Goal: Transaction & Acquisition: Download file/media

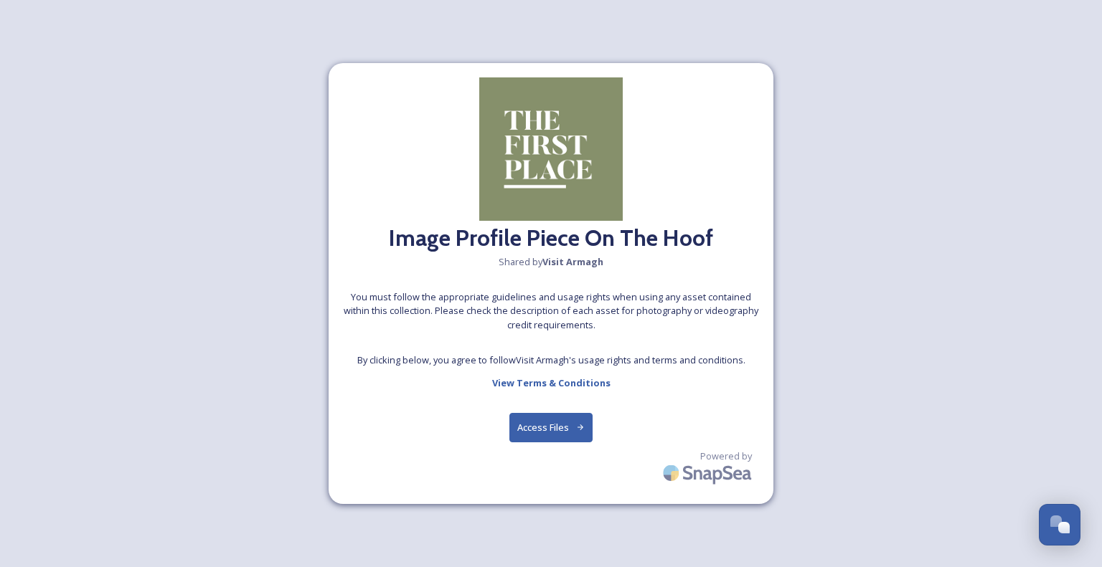
click at [561, 439] on button "Access Files" at bounding box center [551, 427] width 84 height 29
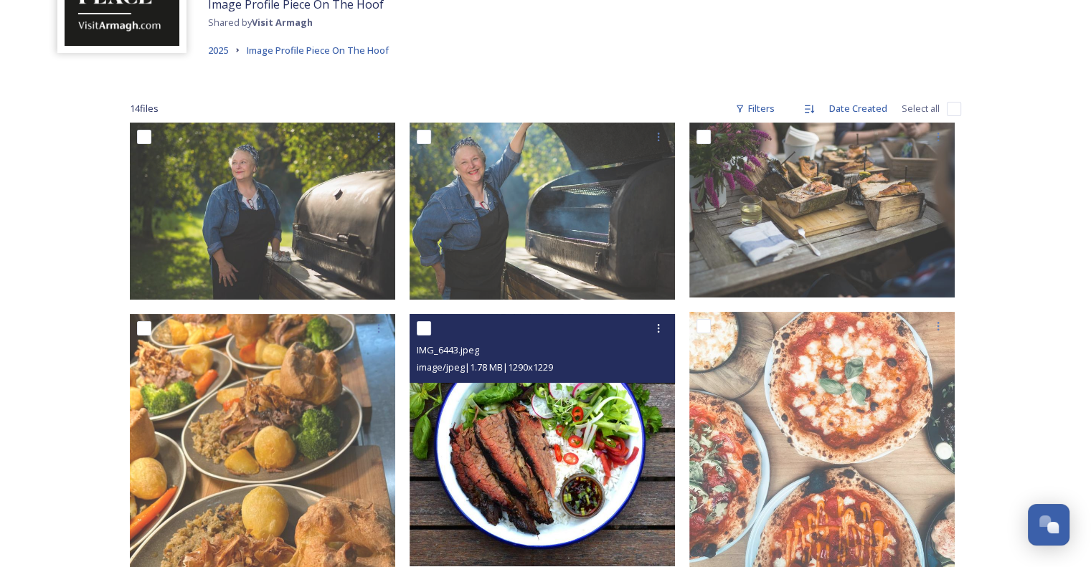
scroll to position [143, 0]
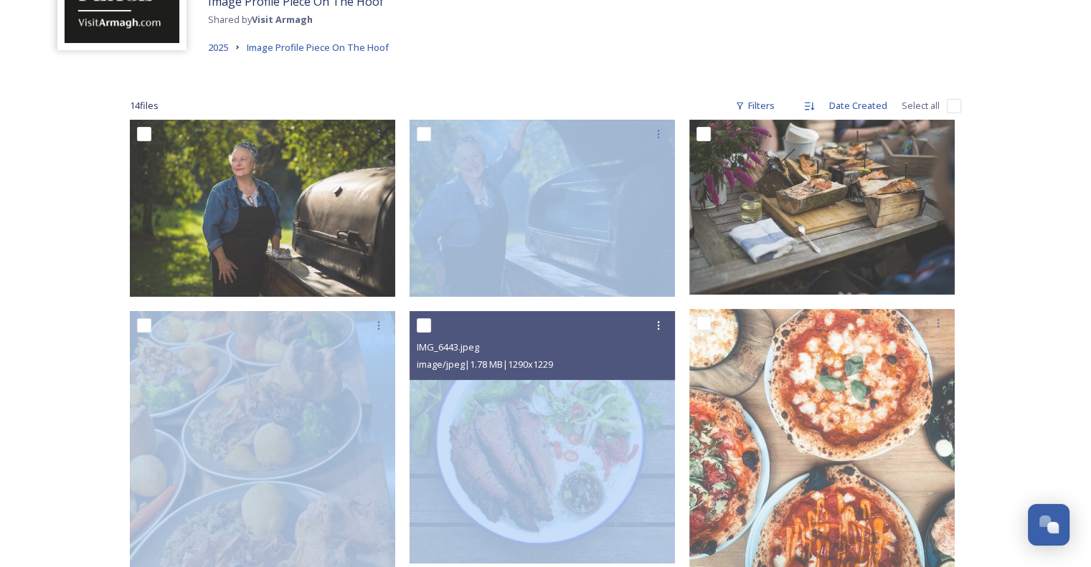
drag, startPoint x: 240, startPoint y: 185, endPoint x: 407, endPoint y: 369, distance: 249.3
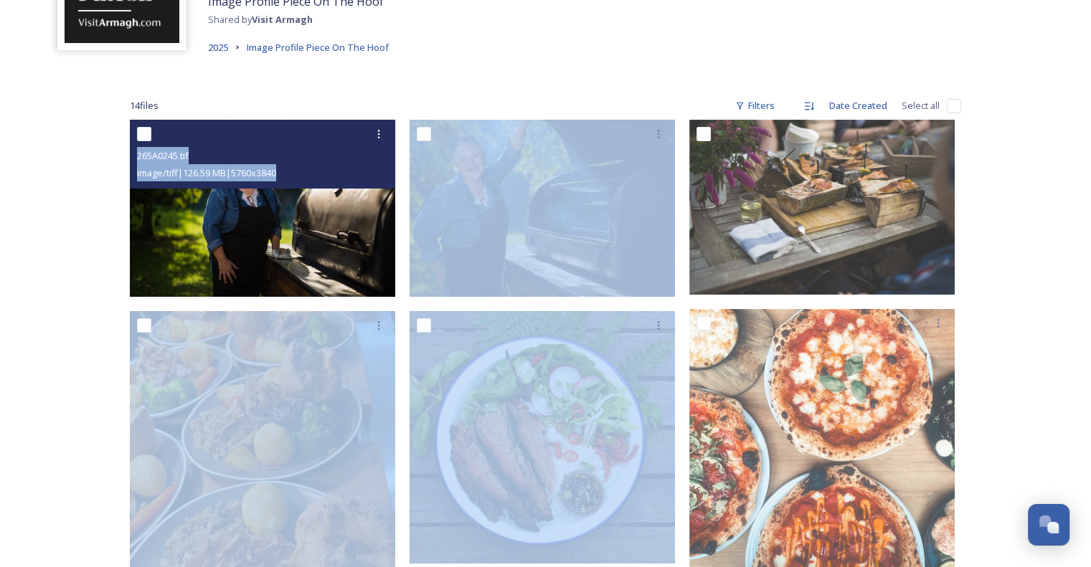
click at [141, 133] on input "checkbox" at bounding box center [144, 134] width 14 height 14
checkbox input "true"
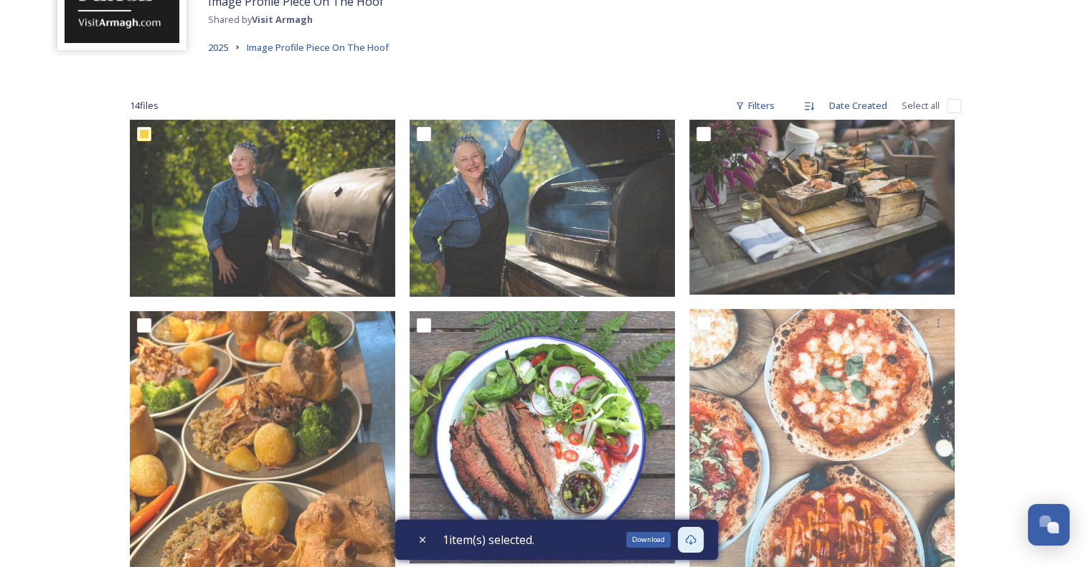
click at [700, 542] on div "Download" at bounding box center [691, 540] width 26 height 26
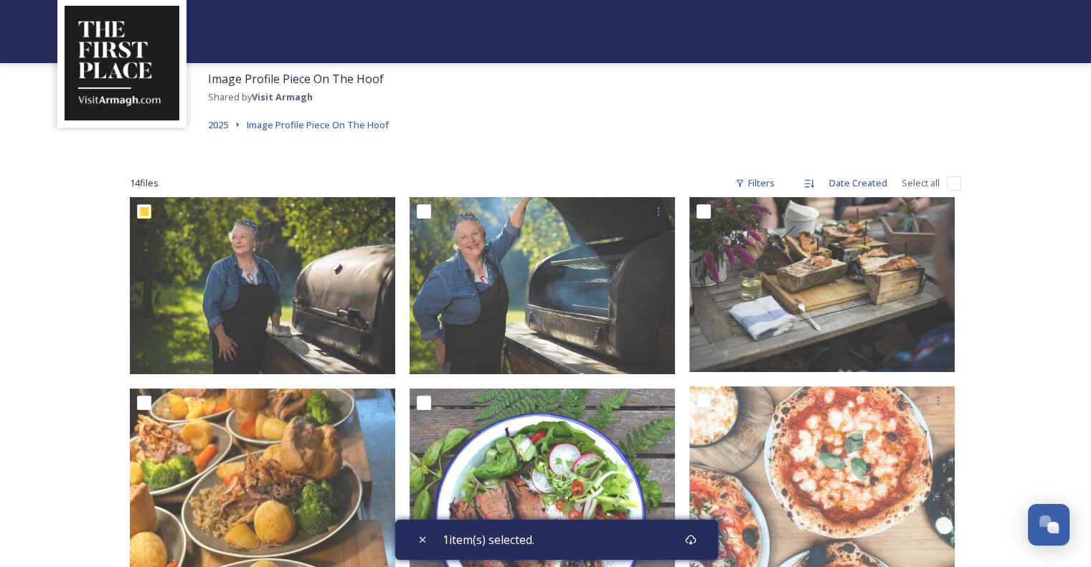
scroll to position [35, 0]
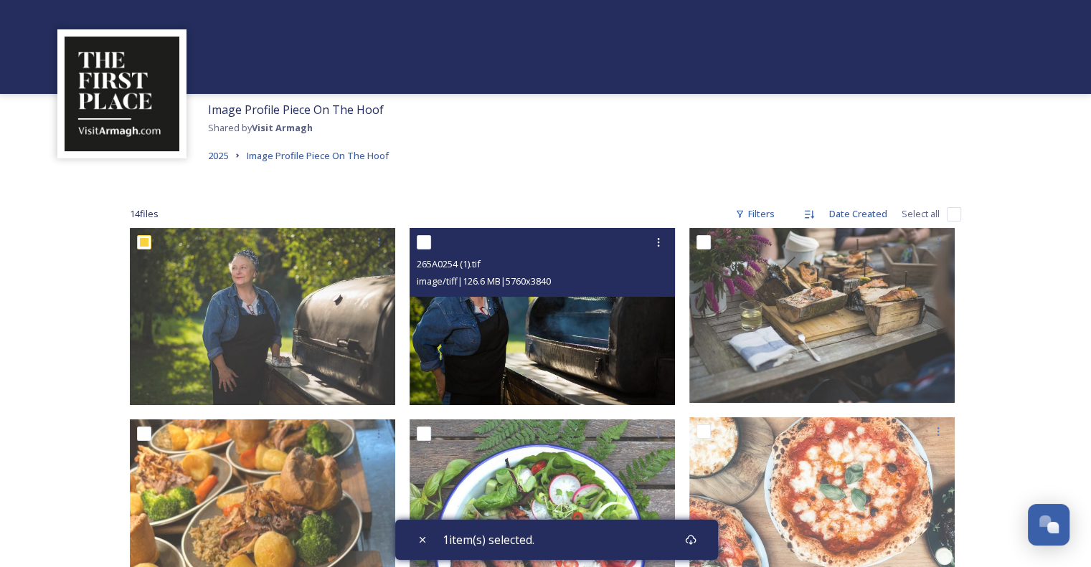
click at [425, 244] on input "checkbox" at bounding box center [424, 242] width 14 height 14
checkbox input "true"
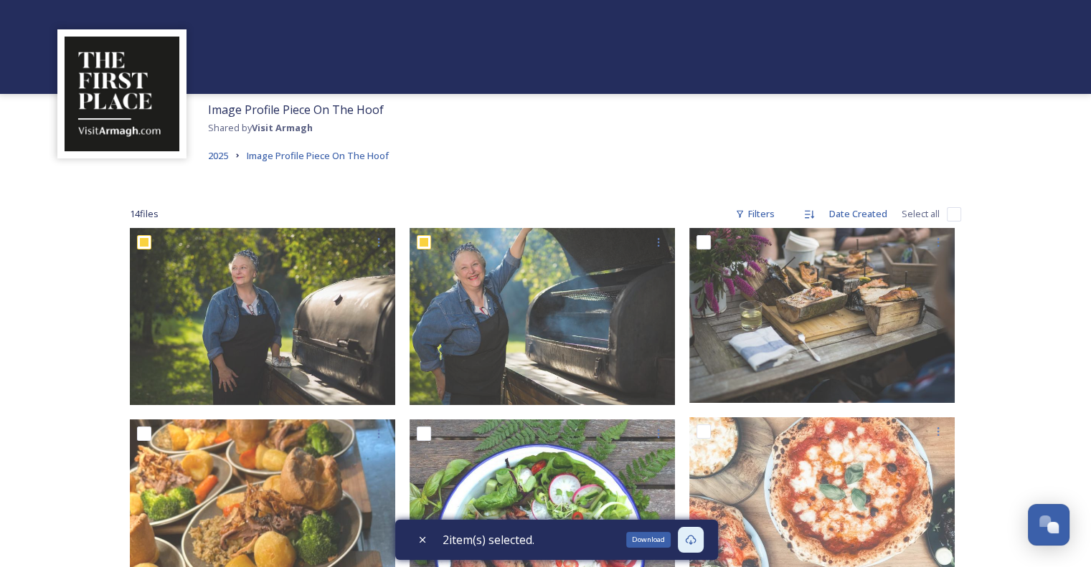
click at [696, 542] on icon at bounding box center [690, 539] width 11 height 11
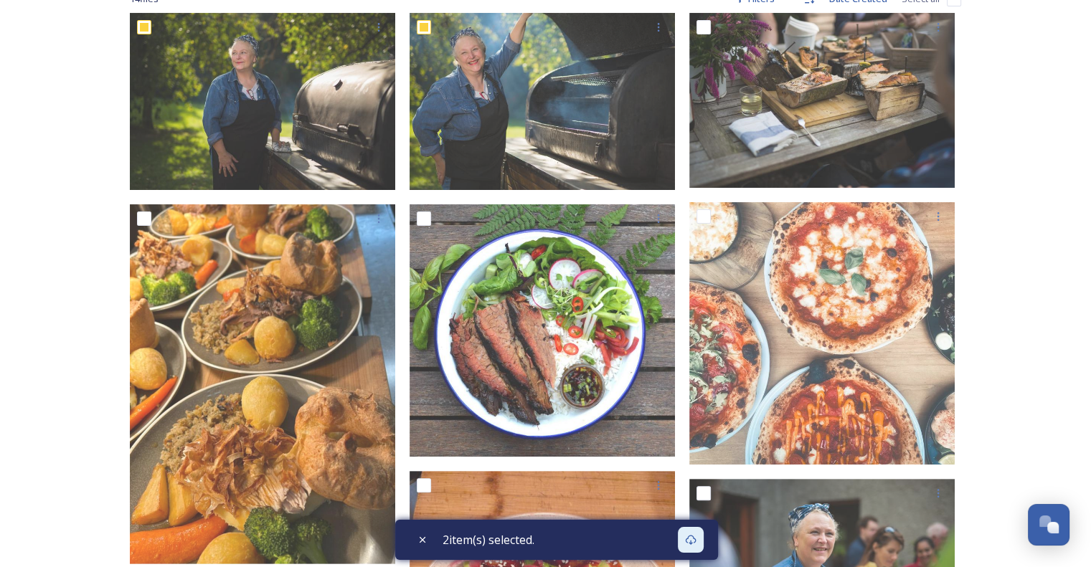
scroll to position [322, 0]
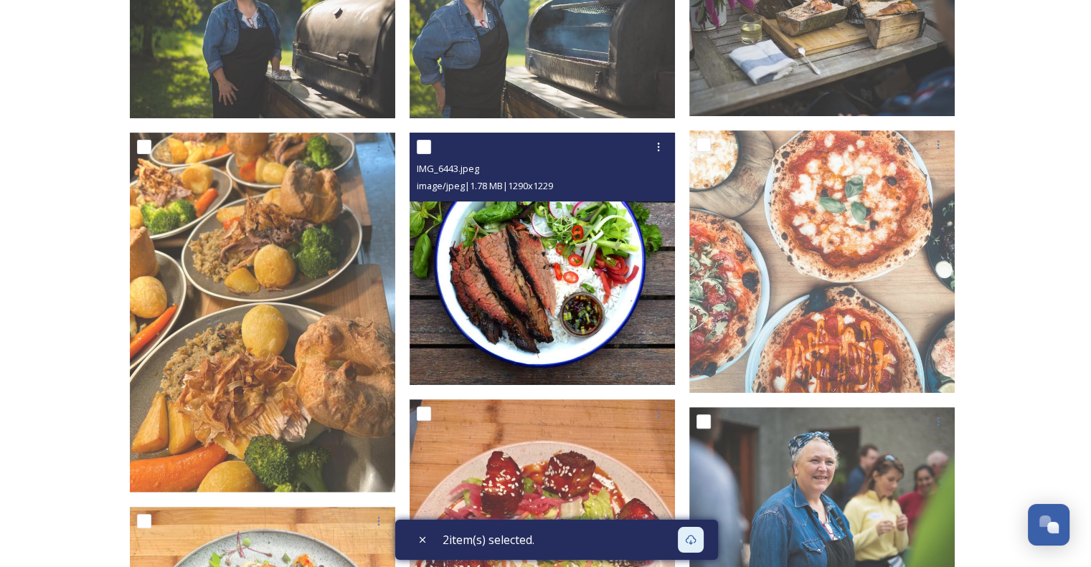
click at [420, 153] on input "checkbox" at bounding box center [424, 147] width 14 height 14
checkbox input "true"
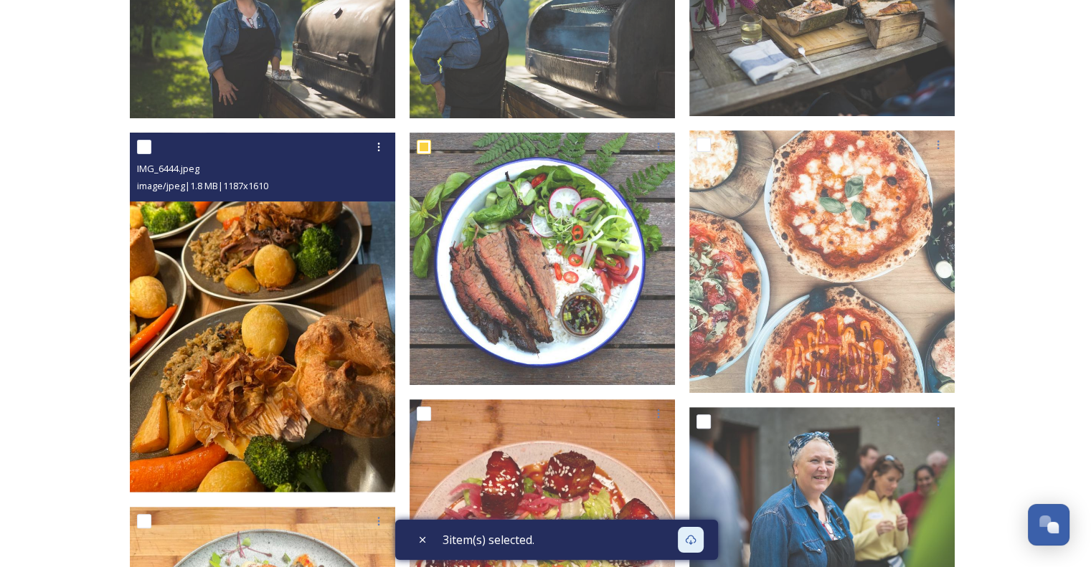
click at [143, 152] on input "checkbox" at bounding box center [144, 147] width 14 height 14
checkbox input "true"
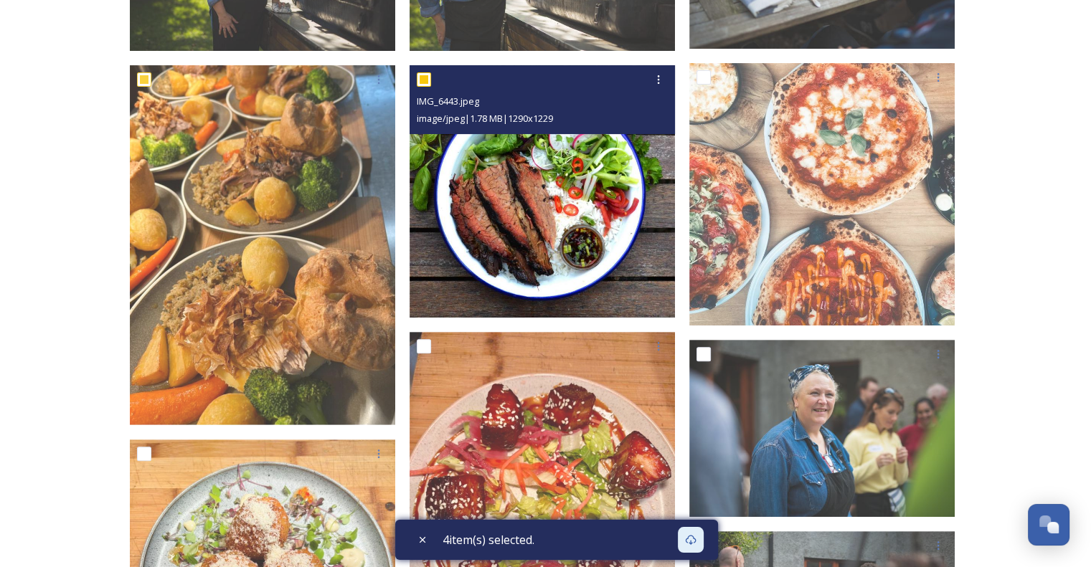
scroll to position [537, 0]
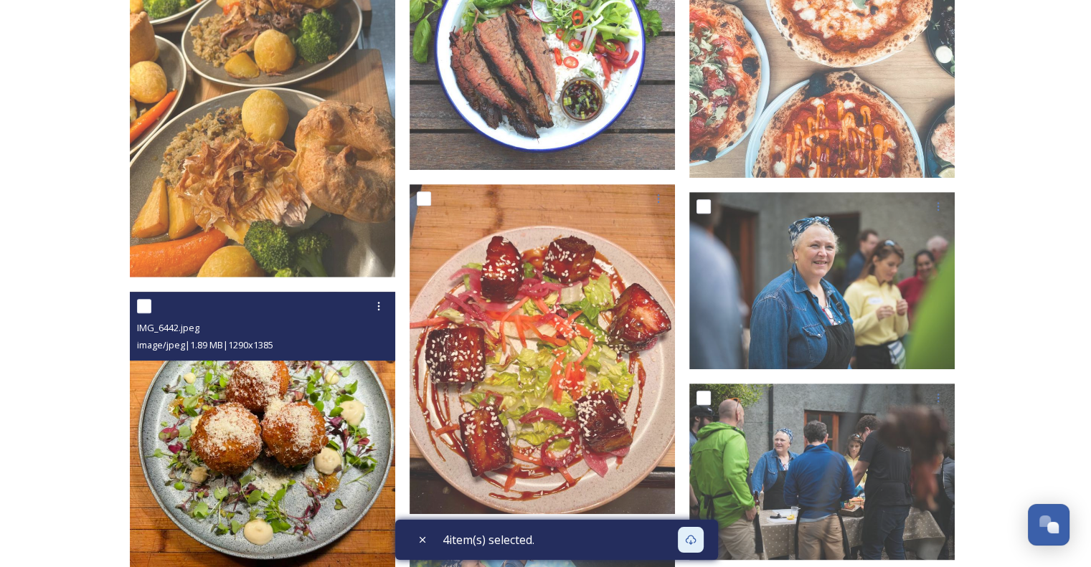
click at [143, 309] on input "checkbox" at bounding box center [144, 306] width 14 height 14
checkbox input "true"
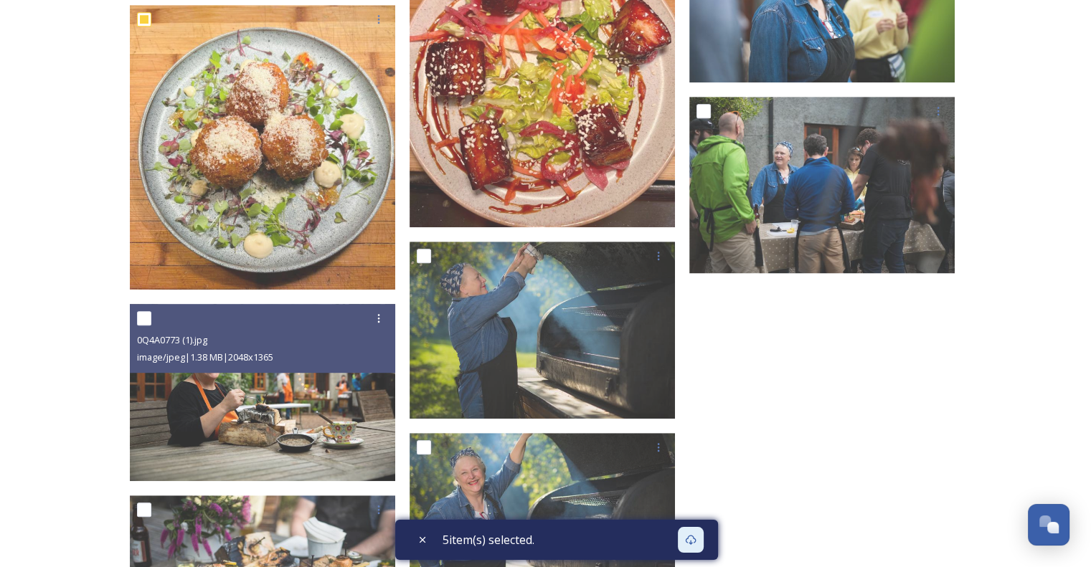
scroll to position [968, 0]
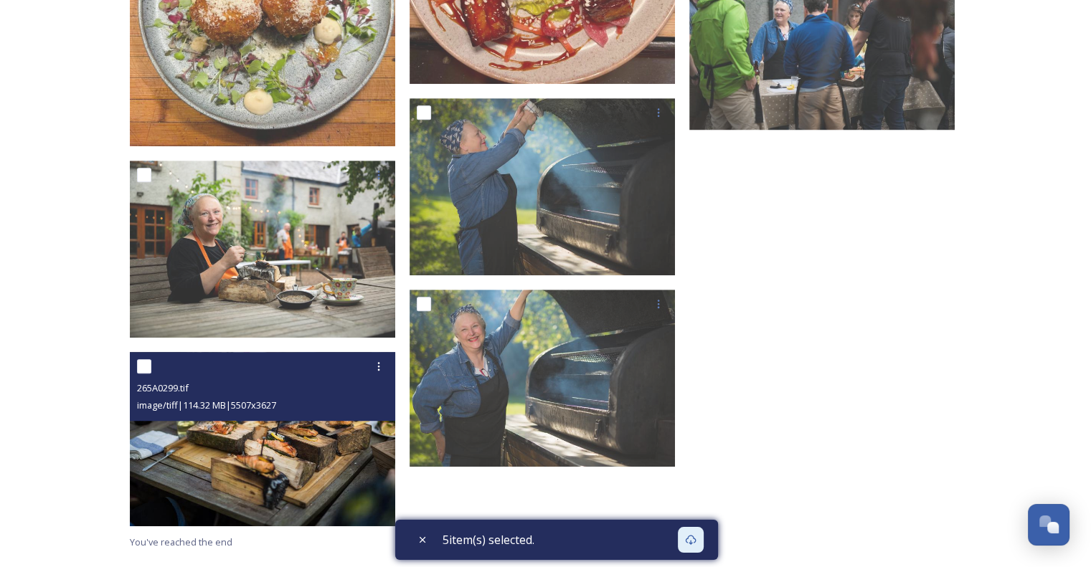
click at [143, 362] on input "checkbox" at bounding box center [144, 366] width 14 height 14
checkbox input "true"
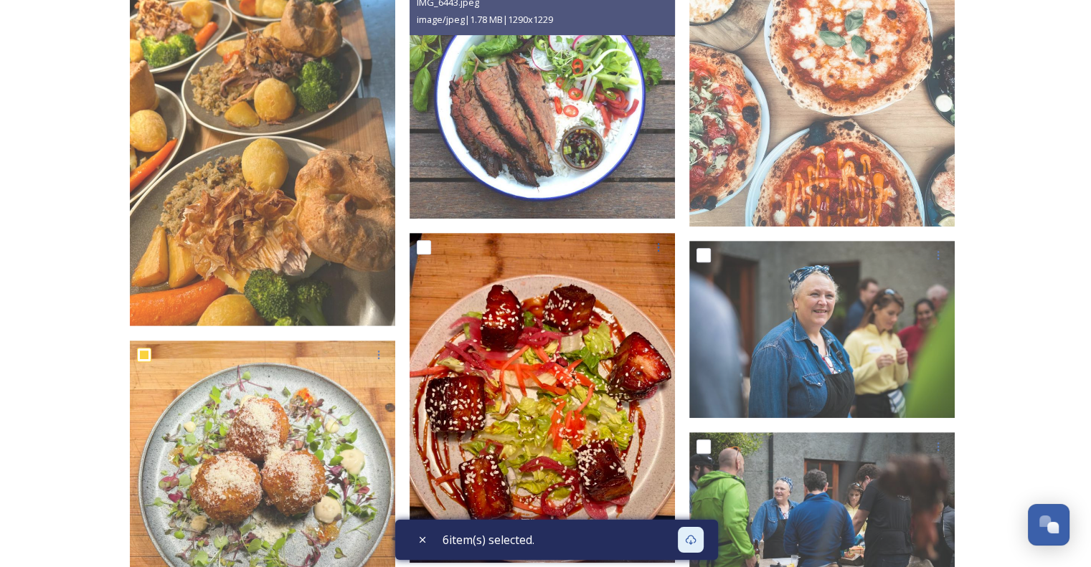
scroll to position [609, 0]
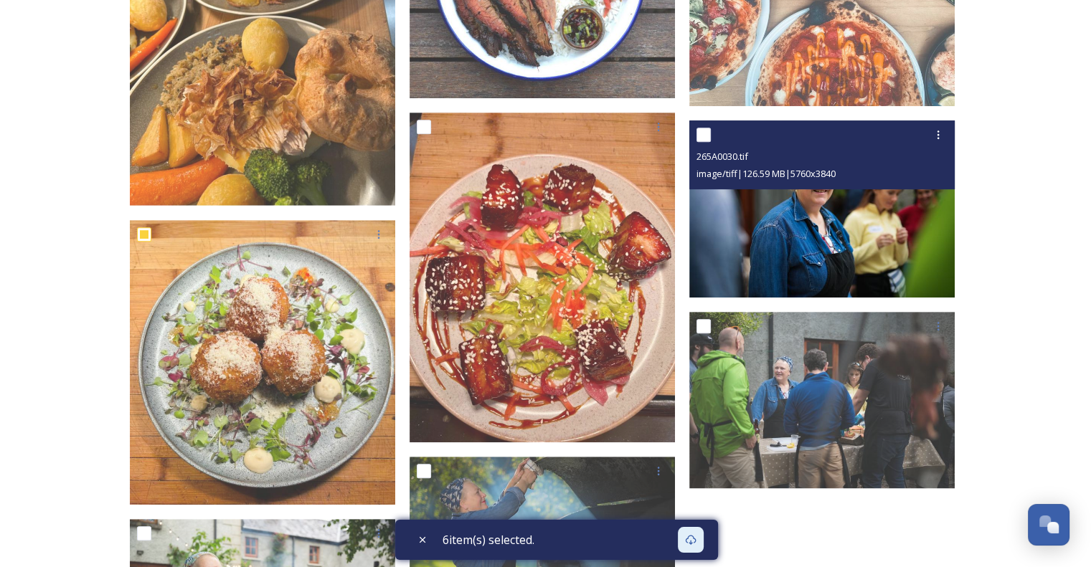
click at [704, 135] on input "checkbox" at bounding box center [703, 135] width 14 height 14
checkbox input "true"
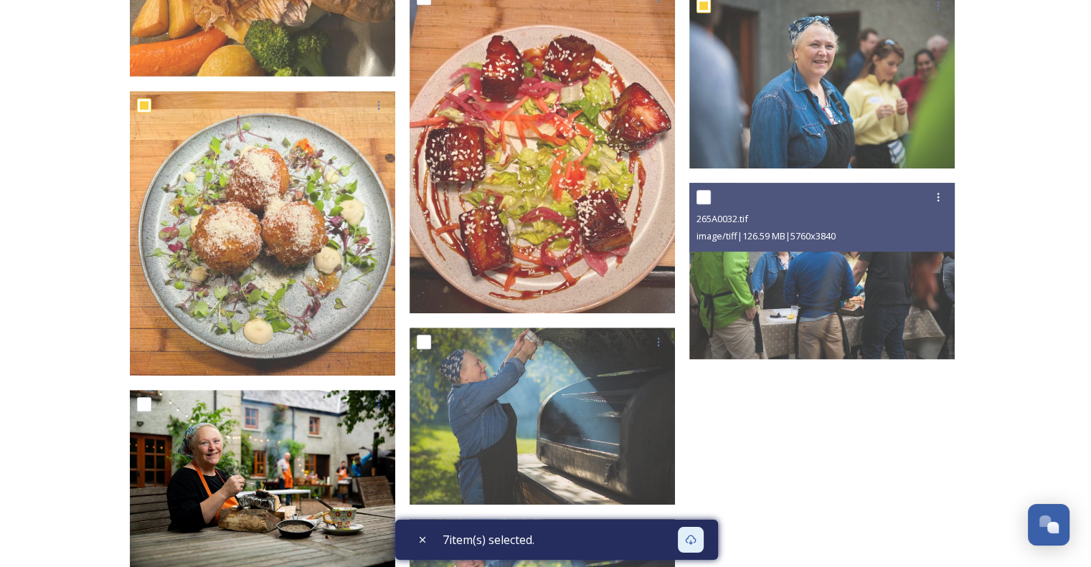
scroll to position [896, 0]
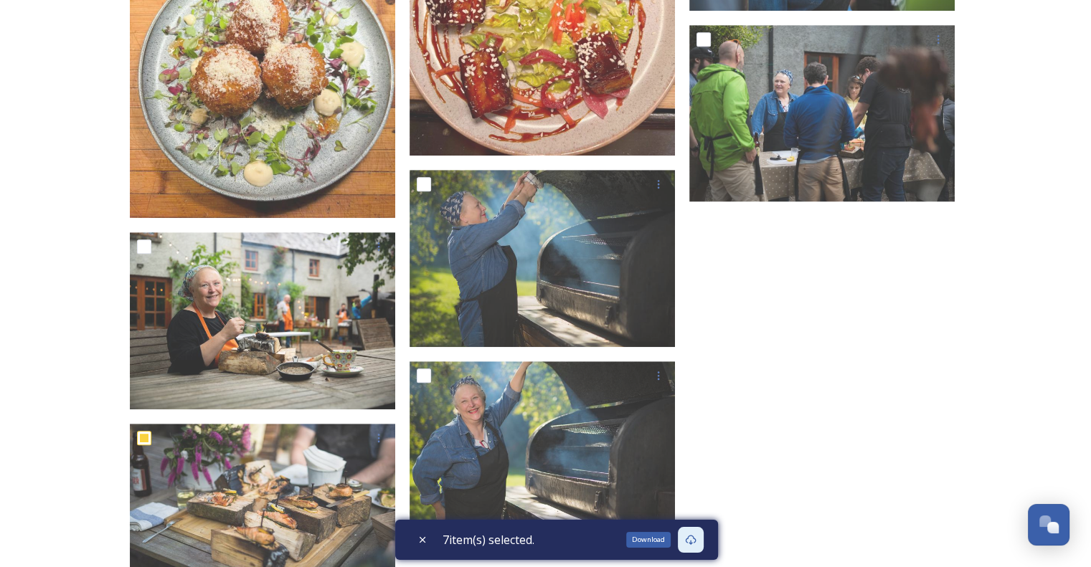
click at [692, 547] on div "Download" at bounding box center [691, 540] width 26 height 26
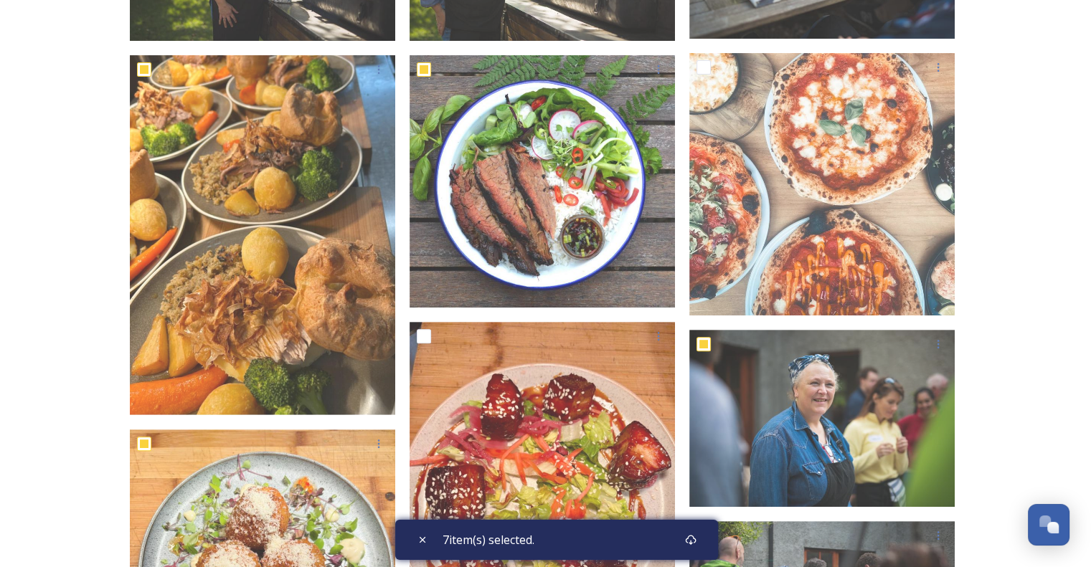
click at [88, 272] on div "Image Profile Piece On The Hoof Shared by Visit Armagh 2025 Image Profile Piece…" at bounding box center [545, 397] width 1091 height 1594
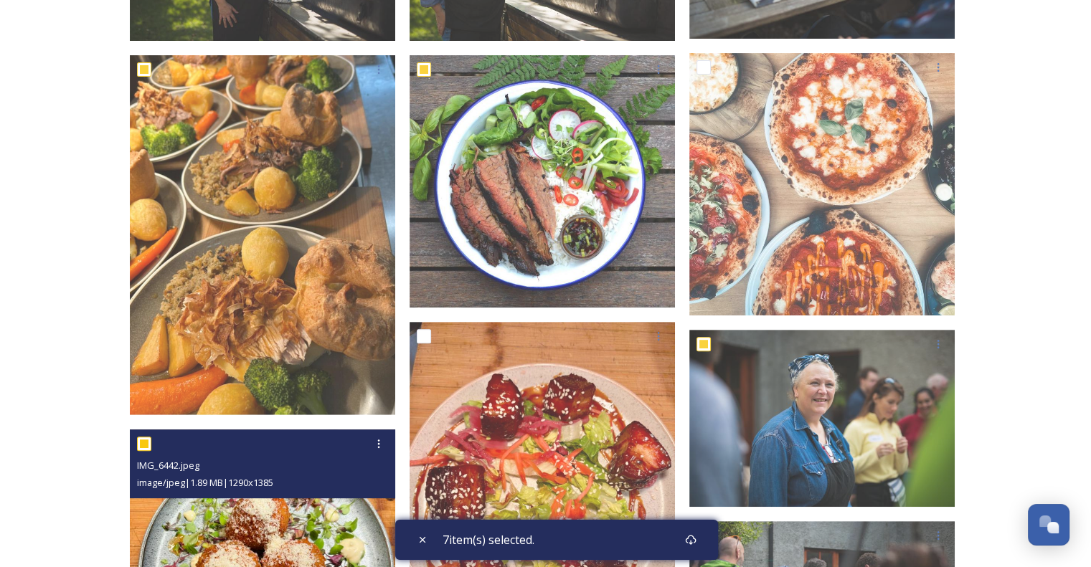
click at [141, 448] on input "checkbox" at bounding box center [144, 444] width 14 height 14
checkbox input "false"
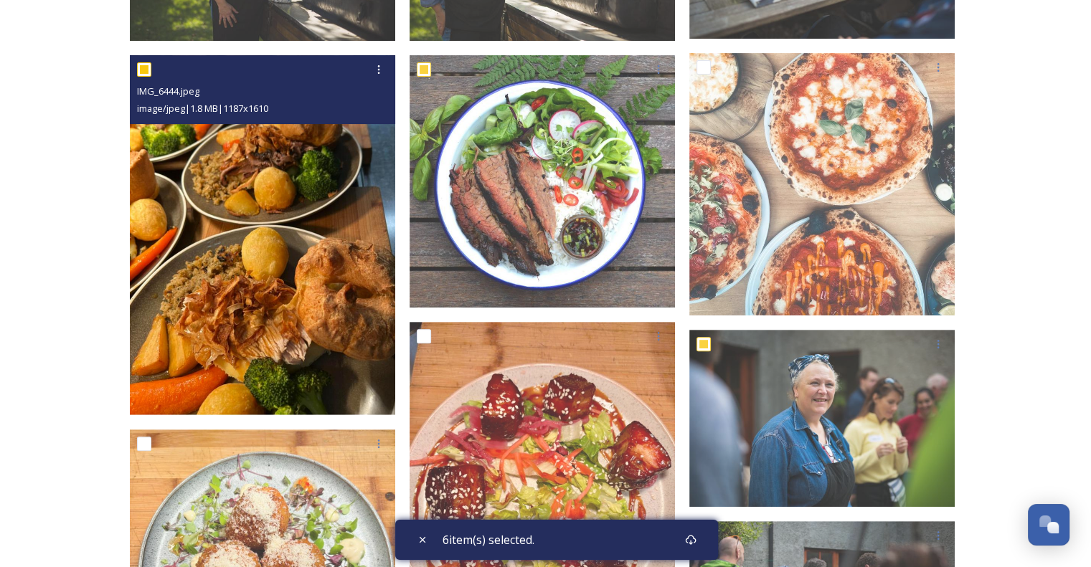
click at [141, 72] on input "checkbox" at bounding box center [144, 69] width 14 height 14
checkbox input "false"
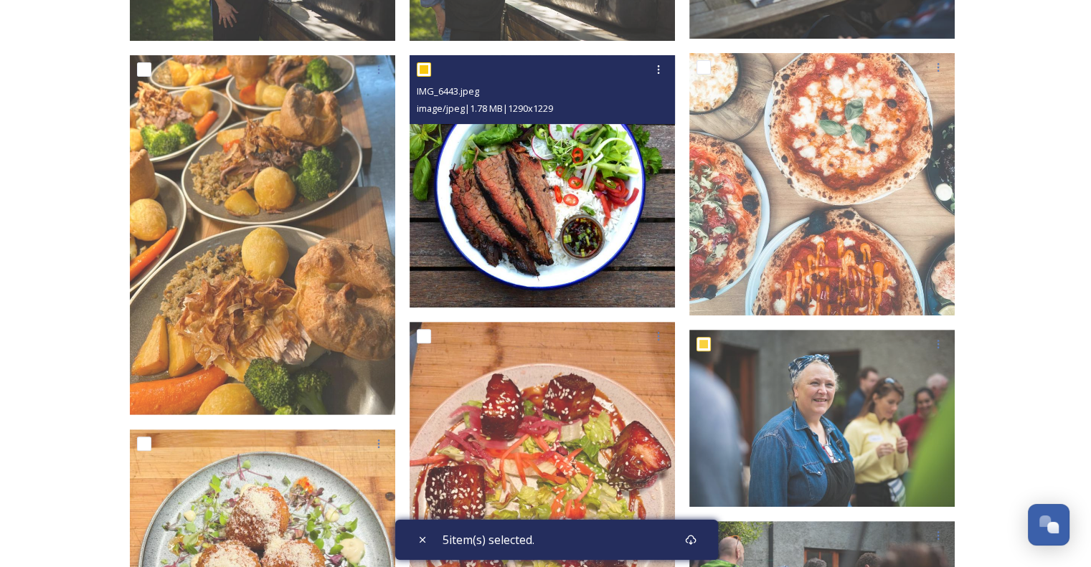
click at [425, 70] on input "checkbox" at bounding box center [424, 69] width 14 height 14
checkbox input "false"
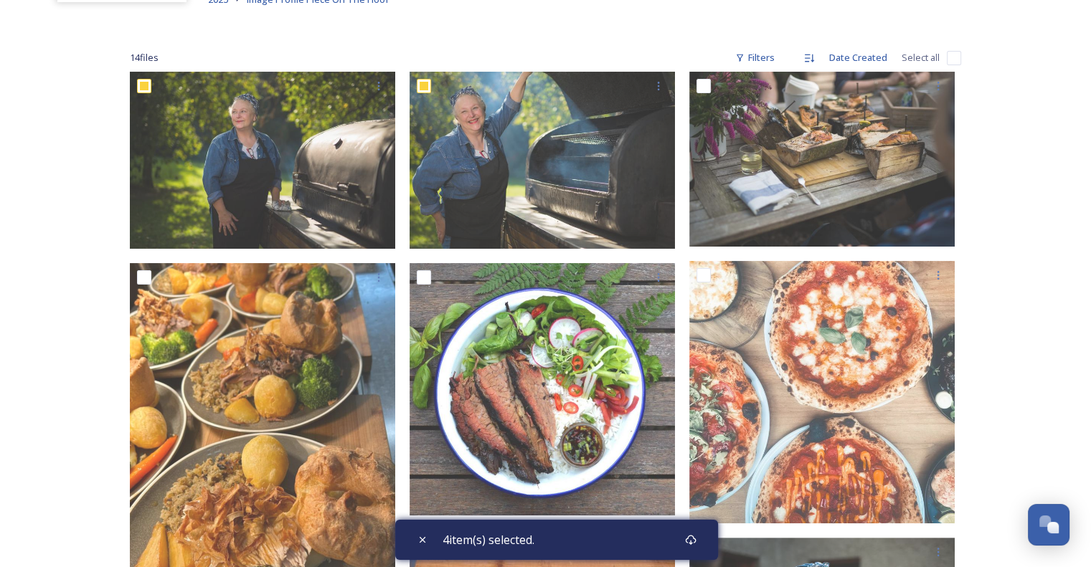
scroll to position [41, 0]
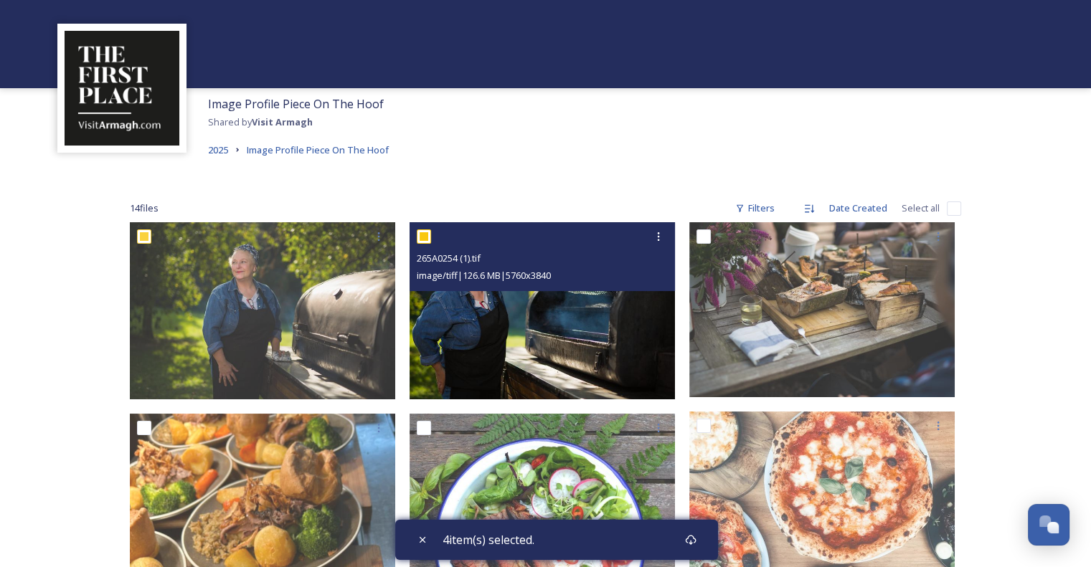
click at [422, 237] on input "checkbox" at bounding box center [424, 237] width 14 height 14
checkbox input "false"
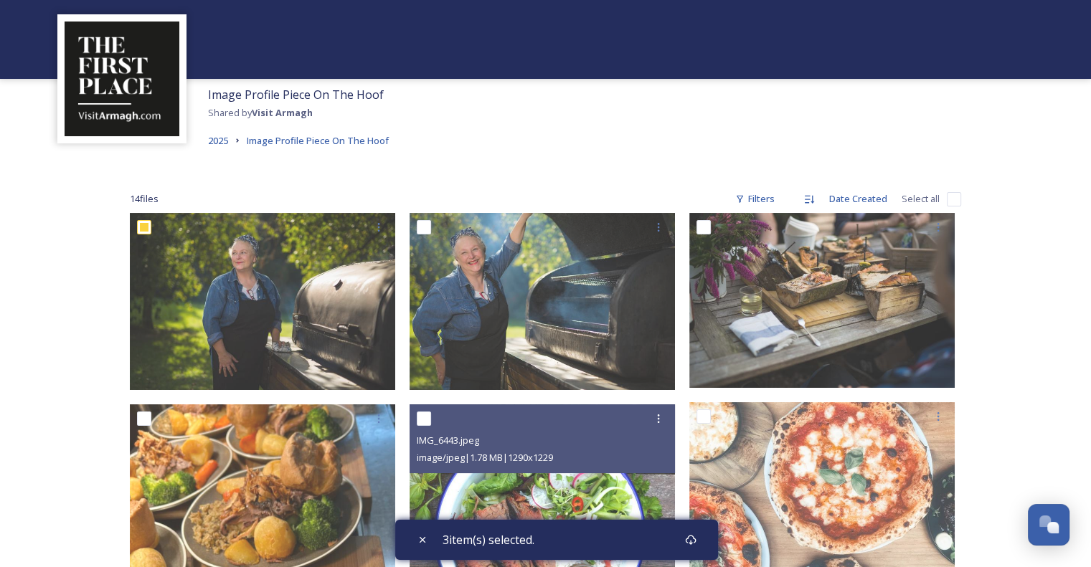
scroll to position [256, 0]
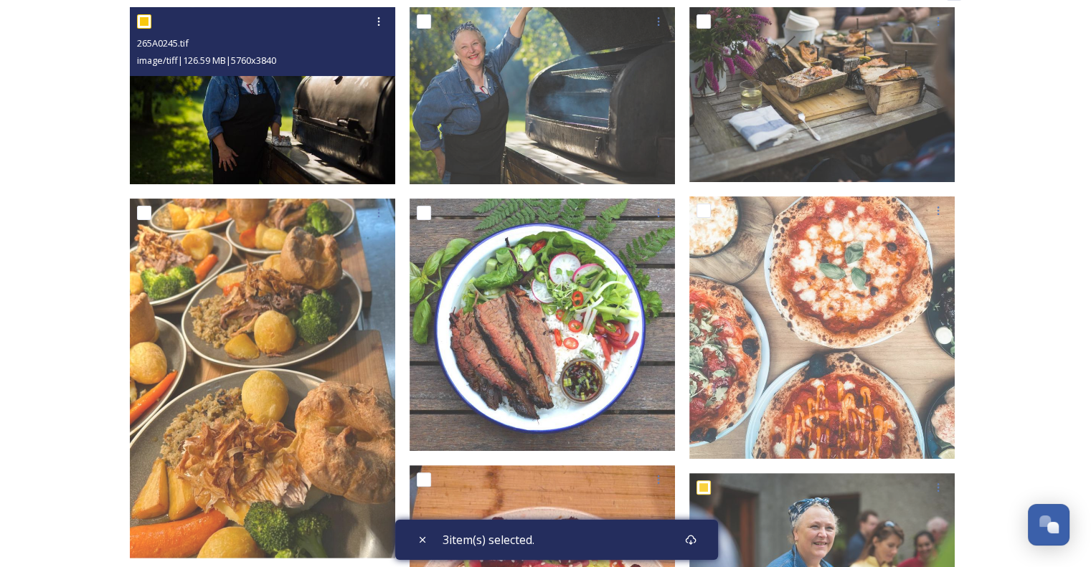
click at [140, 19] on input "checkbox" at bounding box center [144, 21] width 14 height 14
checkbox input "false"
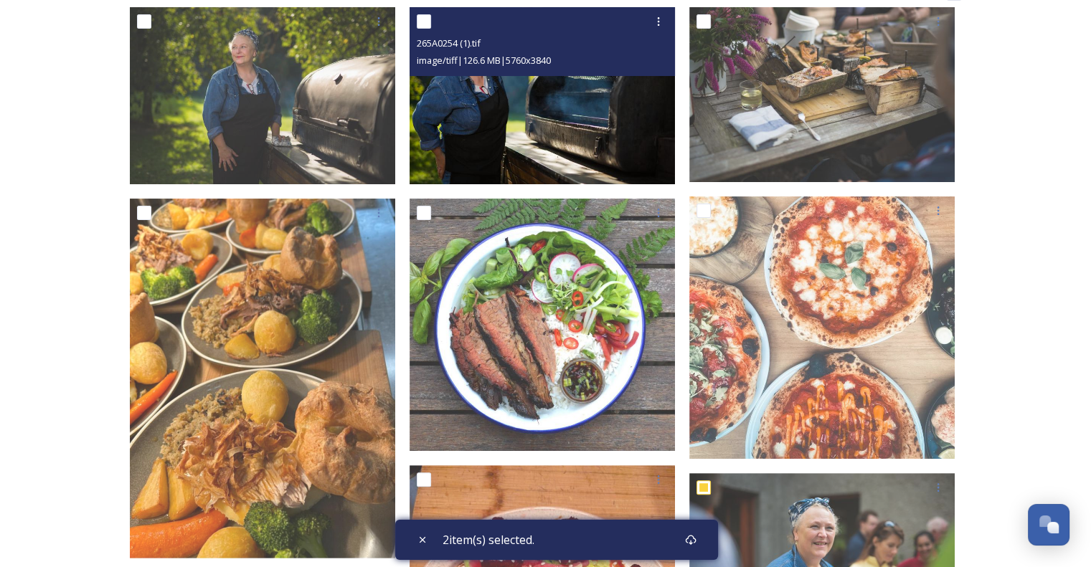
click at [427, 22] on input "checkbox" at bounding box center [424, 21] width 14 height 14
checkbox input "true"
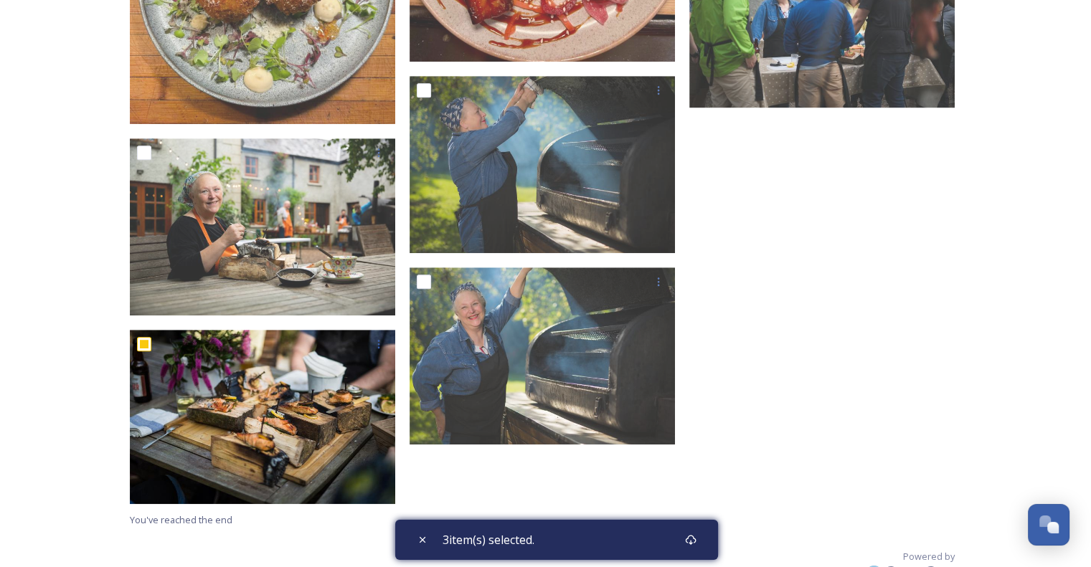
scroll to position [955, 0]
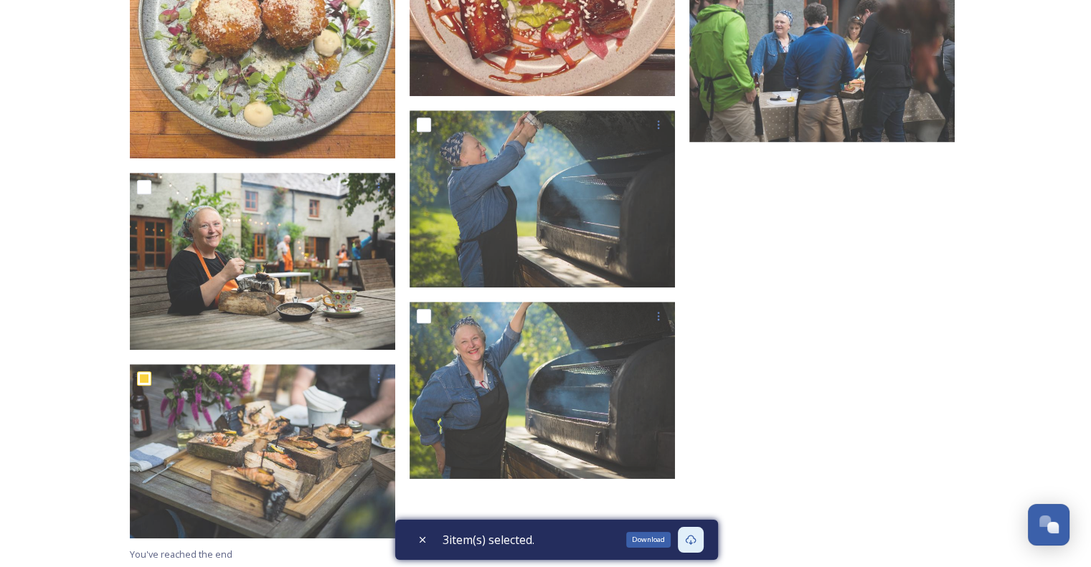
click at [695, 546] on div "Download" at bounding box center [691, 540] width 26 height 26
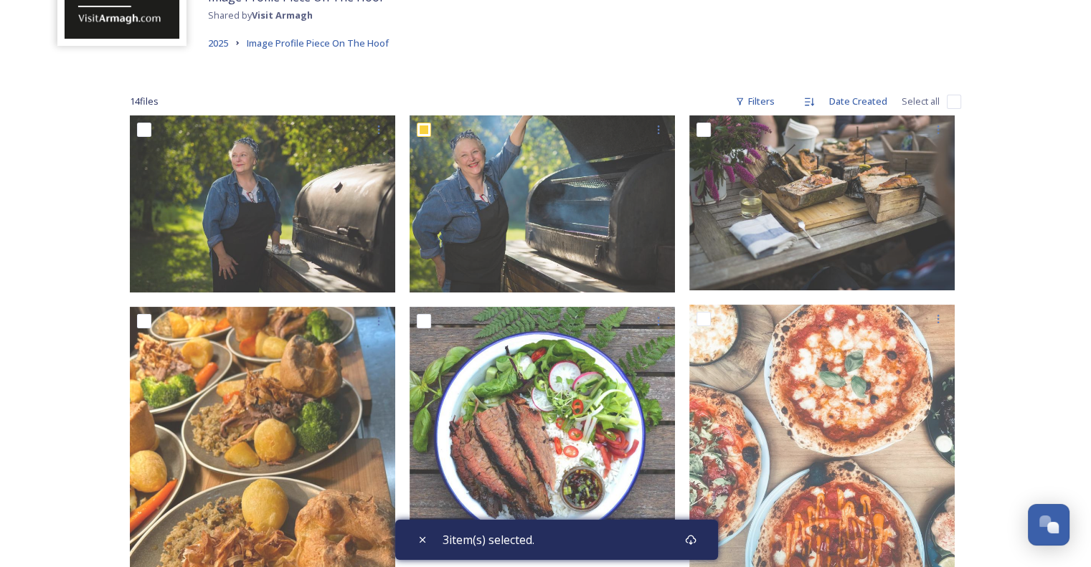
scroll to position [23, 0]
